Goal: Transaction & Acquisition: Subscribe to service/newsletter

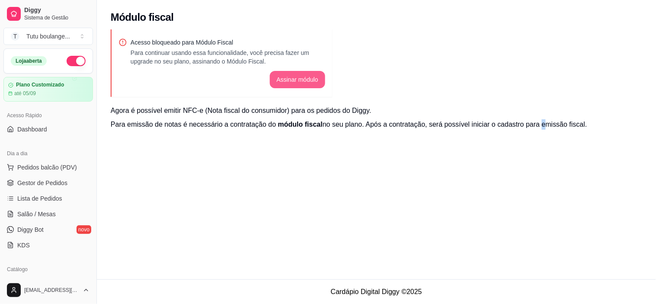
scroll to position [240, 0]
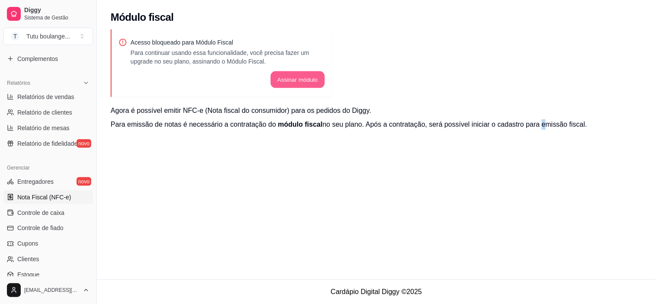
click at [304, 76] on button "Assinar módulo" at bounding box center [297, 79] width 54 height 17
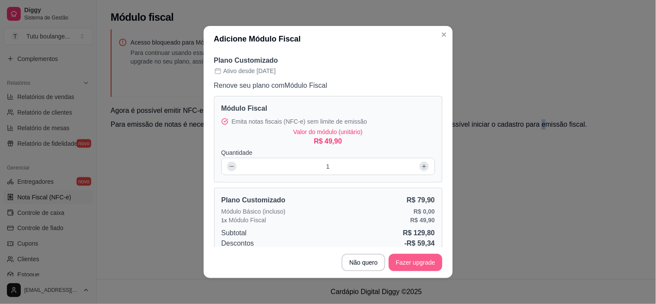
click at [429, 261] on button "Fazer upgrade" at bounding box center [415, 262] width 53 height 17
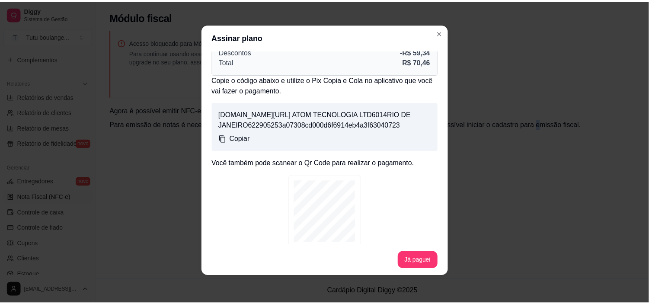
scroll to position [0, 0]
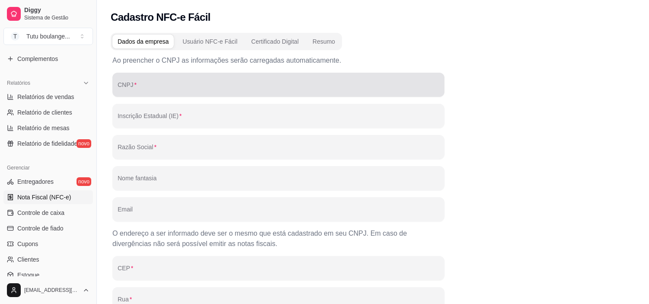
click at [192, 89] on input "CNPJ" at bounding box center [279, 88] width 322 height 9
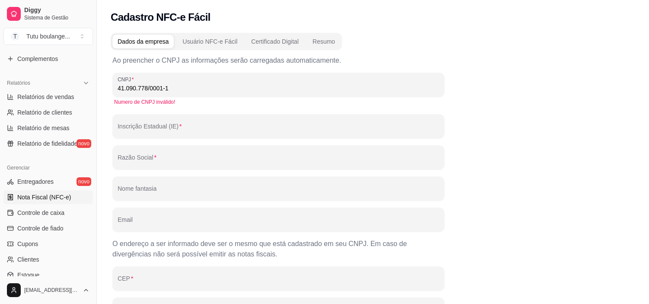
type input "41.090.778/0001-16"
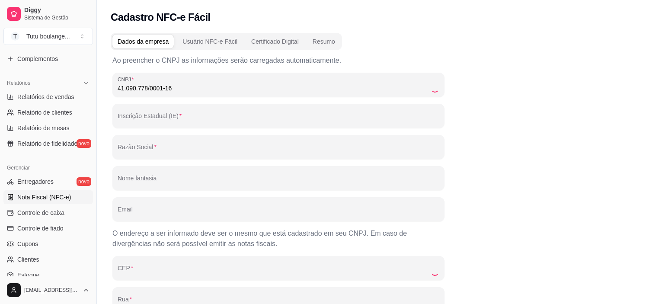
type input "127856625"
type input "CHEFE LIVIA SUELDA LTDA"
type input "Chef Livia Eventos Corporativos"
type input "[EMAIL_ADDRESS][DOMAIN_NAME]"
type input "65606530"
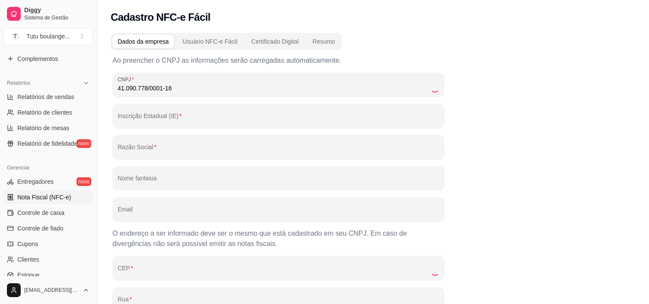
type input "RUA SENADOR [PERSON_NAME]"
type input "801"
type input "CANGALHEIRO"
type input "CAXIAS"
type input "MA"
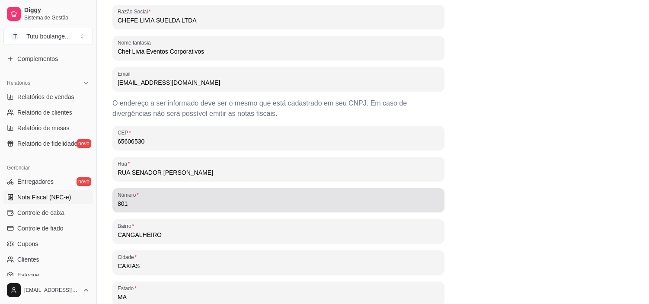
scroll to position [186, 0]
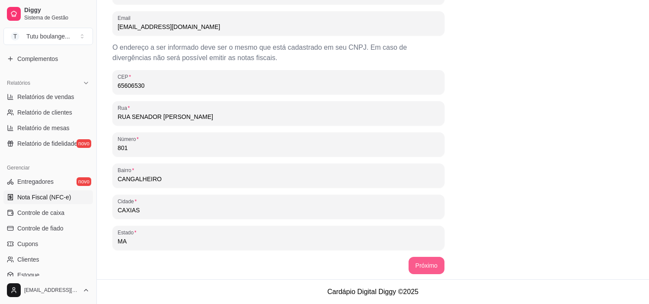
type input "41.090.778/0001-16"
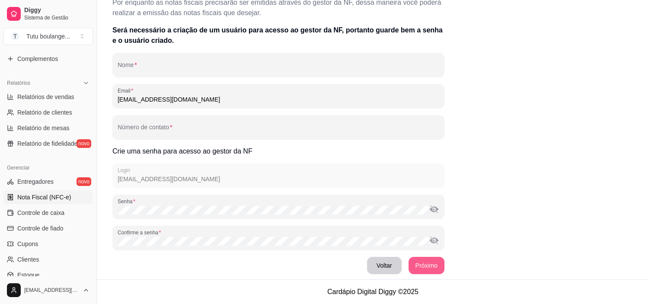
scroll to position [85, 0]
click at [273, 70] on input "Nome" at bounding box center [279, 68] width 322 height 9
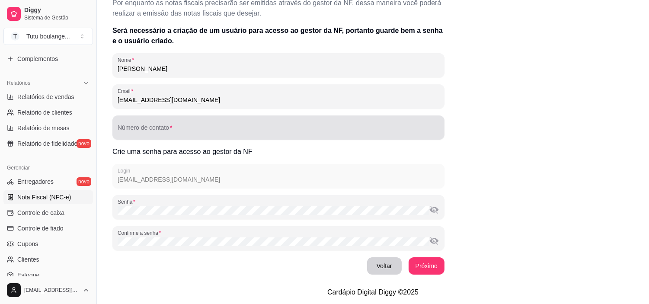
type input "[PERSON_NAME]"
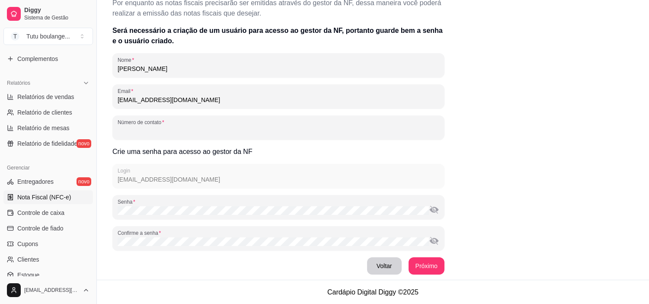
click at [214, 127] on input "Número de contato" at bounding box center [279, 131] width 322 height 9
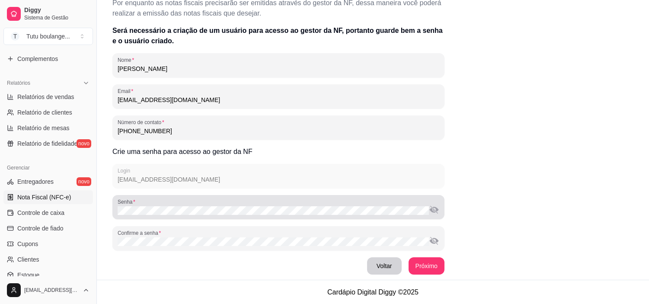
type input "[PHONE_NUMBER]"
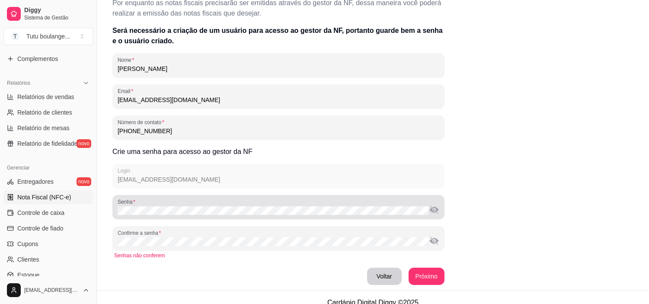
click at [432, 209] on button "toggle password visibility" at bounding box center [434, 210] width 10 height 10
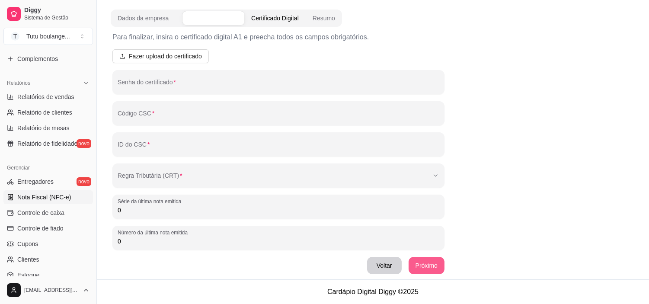
scroll to position [23, 0]
click at [165, 55] on span "Fazer upload do certificado" at bounding box center [165, 57] width 73 height 10
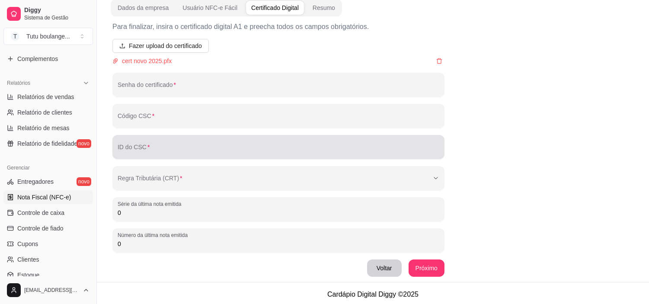
scroll to position [36, 0]
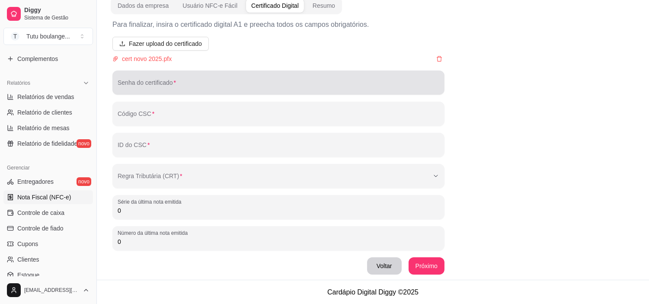
click at [217, 86] on input "Senha do certificado" at bounding box center [279, 86] width 322 height 9
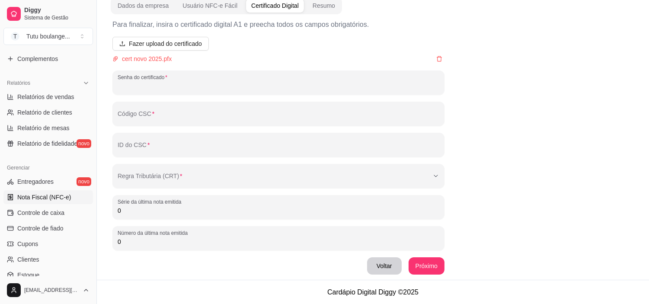
click at [170, 87] on input "Senha do certificado" at bounding box center [279, 86] width 322 height 9
click at [176, 118] on input "Código CSC" at bounding box center [279, 117] width 322 height 9
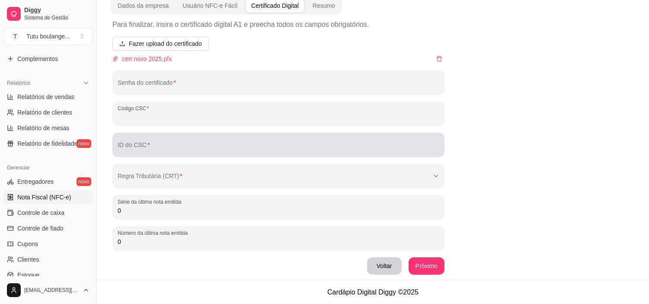
click at [179, 143] on div at bounding box center [279, 144] width 322 height 17
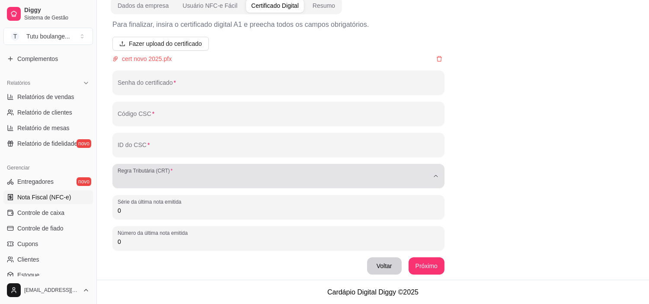
click at [183, 180] on div "button" at bounding box center [273, 175] width 311 height 17
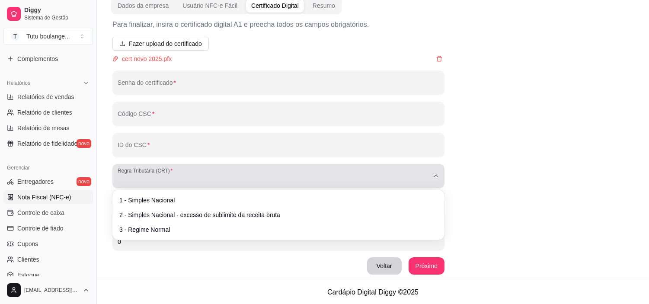
click at [178, 168] on div "button" at bounding box center [273, 175] width 311 height 17
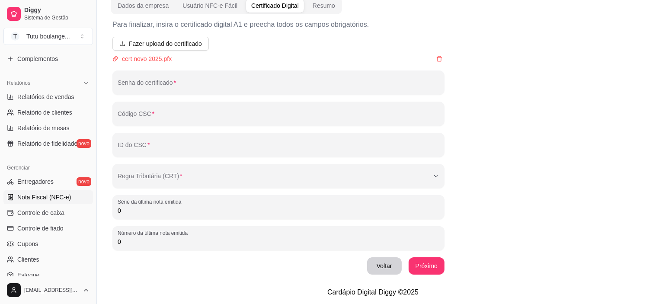
click at [243, 283] on footer "Cardápio Digital Diggy © 2025" at bounding box center [373, 292] width 552 height 25
click at [248, 89] on input "Senha do certificado" at bounding box center [279, 86] width 322 height 9
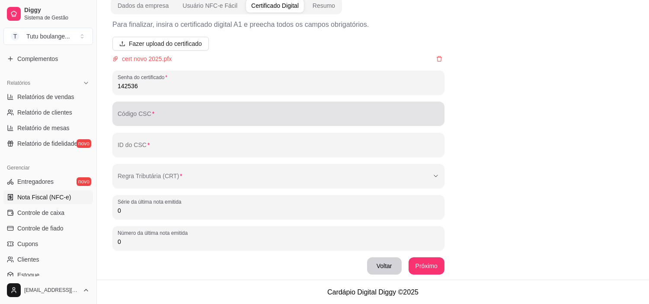
type input "142536"
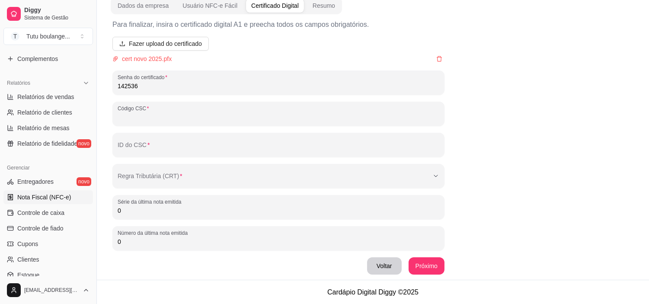
click at [179, 119] on input "Código CSC" at bounding box center [279, 117] width 322 height 9
click at [144, 105] on div "Código CSC" at bounding box center [278, 114] width 332 height 24
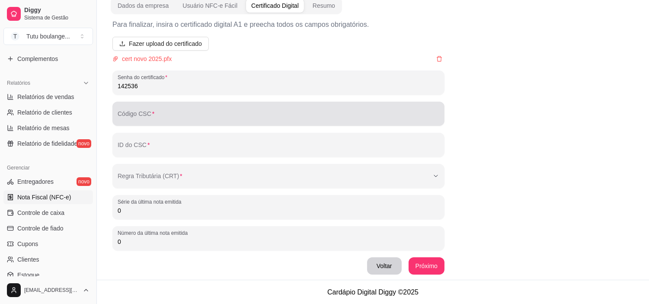
click at [143, 105] on div "Código CSC" at bounding box center [278, 114] width 332 height 24
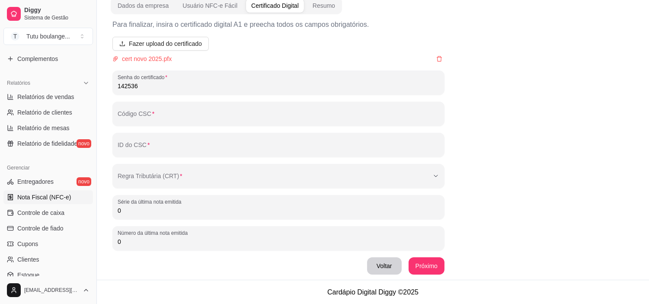
drag, startPoint x: 143, startPoint y: 105, endPoint x: 146, endPoint y: 126, distance: 21.1
click at [146, 126] on div "Para finalizar, insira o certificado digital A1 e preecha todos os campos obrig…" at bounding box center [278, 146] width 332 height 255
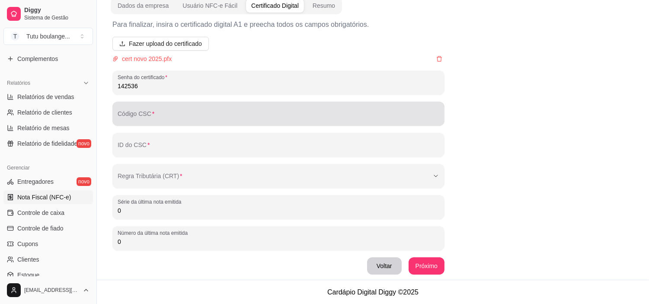
click at [205, 118] on input "Código CSC" at bounding box center [279, 117] width 322 height 9
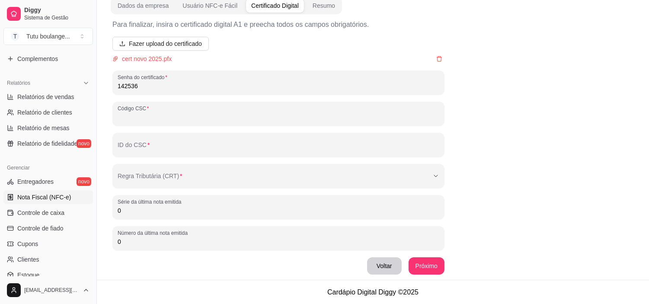
click at [155, 118] on input "Código CSC" at bounding box center [279, 117] width 322 height 9
click at [425, 266] on button "Próximo" at bounding box center [427, 265] width 36 height 17
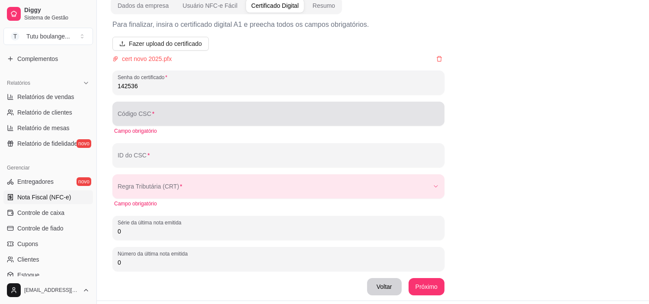
click at [268, 116] on input "Código CSC" at bounding box center [279, 117] width 322 height 9
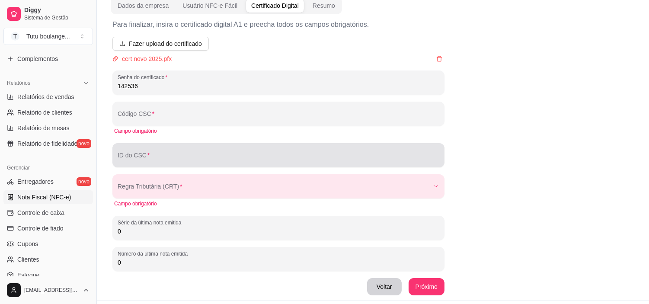
click at [229, 165] on div "ID do CSC" at bounding box center [278, 155] width 332 height 24
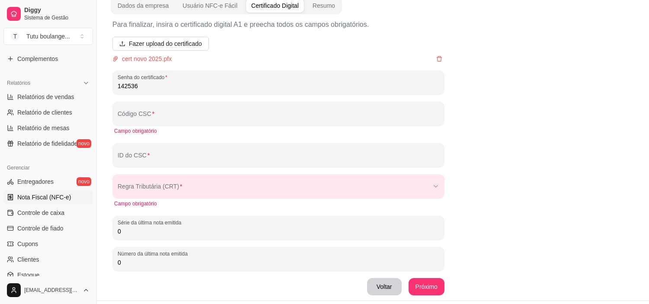
click at [551, 165] on div "Para finalizar, insira o certificado digital A1 e preecha todos os campos obrig…" at bounding box center [373, 157] width 525 height 286
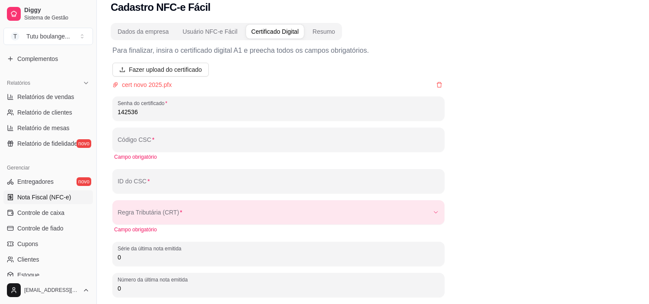
scroll to position [0, 0]
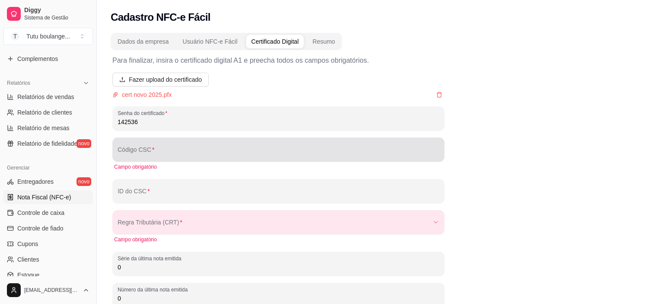
click at [221, 158] on div "Código CSC" at bounding box center [278, 150] width 332 height 24
